Goal: Go to known website: Access a specific website the user already knows

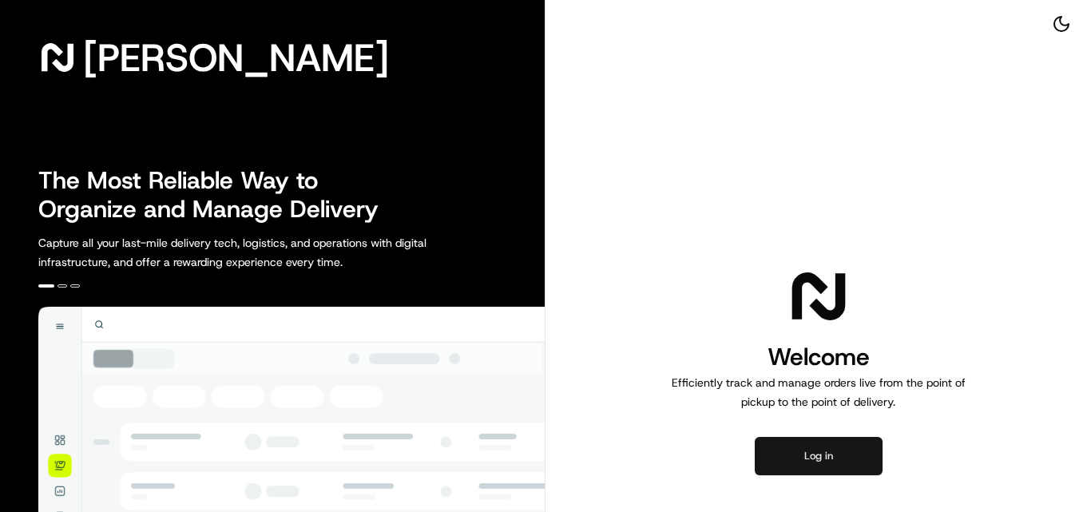
click at [785, 459] on button "Log in" at bounding box center [819, 456] width 128 height 38
